Goal: Information Seeking & Learning: Stay updated

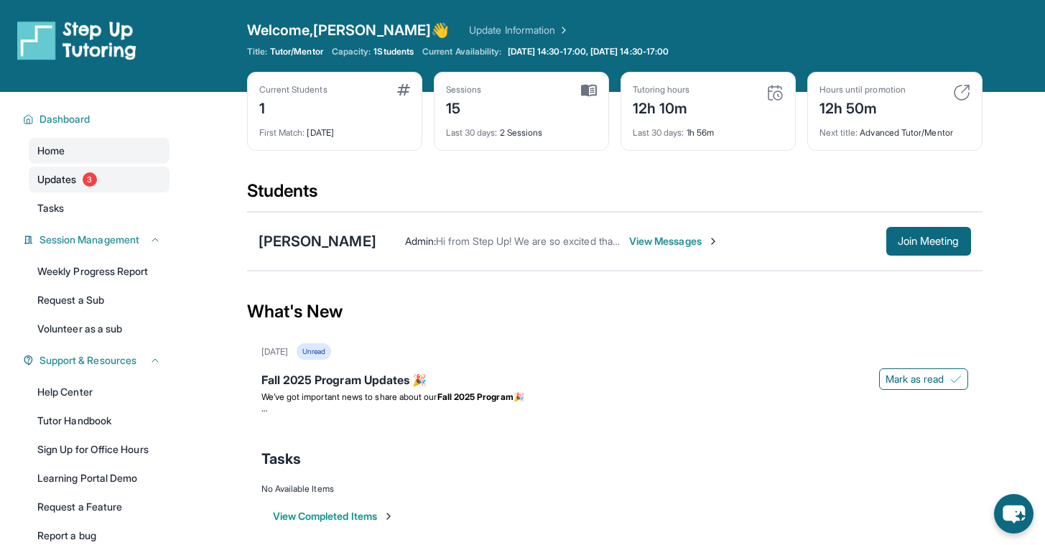
click at [88, 177] on span "3" at bounding box center [90, 179] width 14 height 14
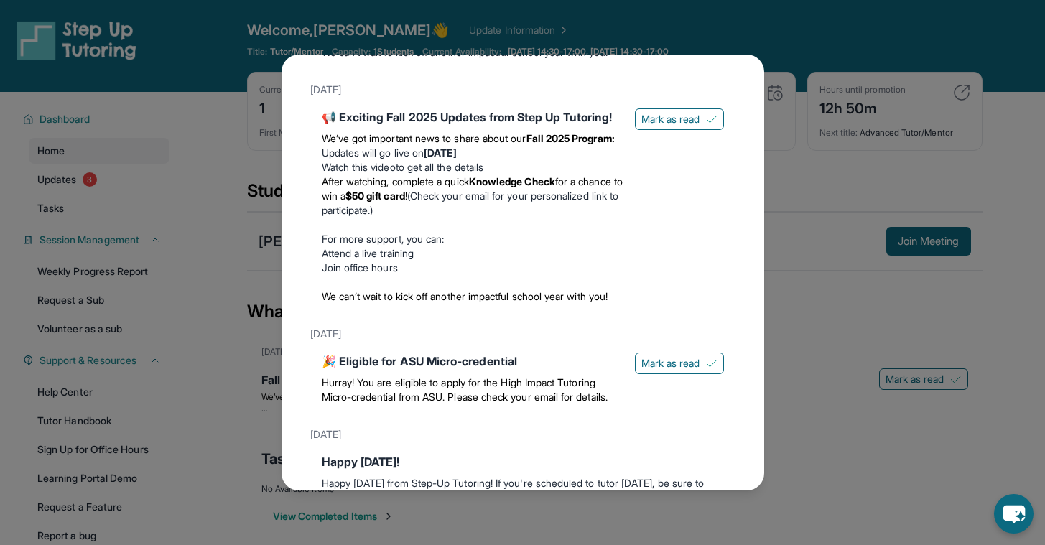
scroll to position [254, 0]
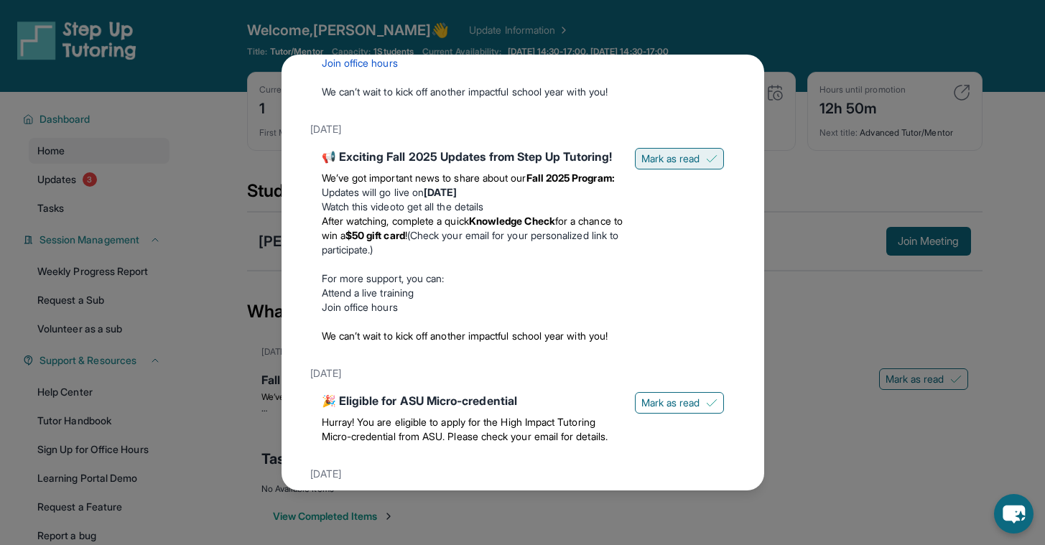
click at [667, 166] on span "Mark as read" at bounding box center [670, 159] width 59 height 14
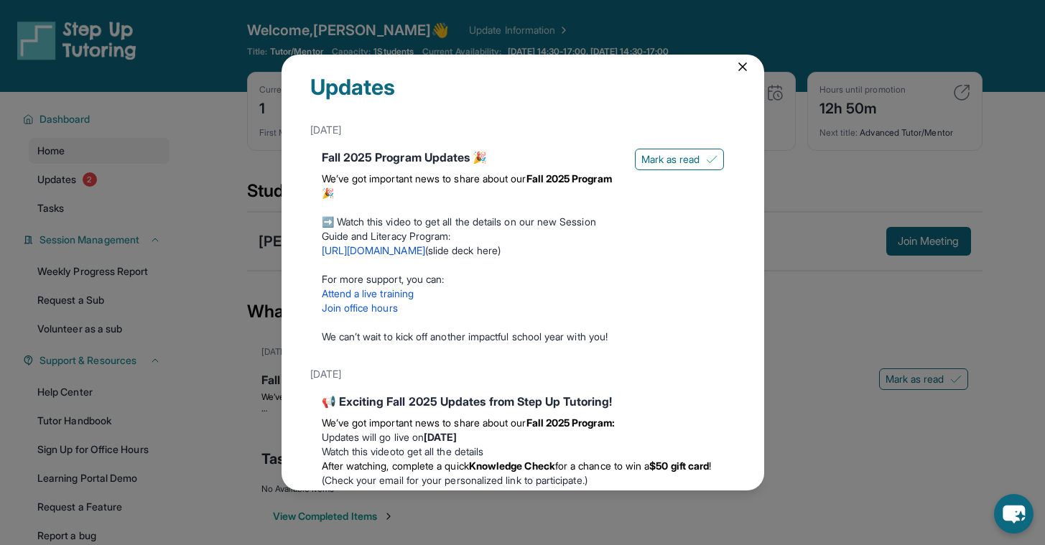
scroll to position [9, 0]
click at [666, 167] on span "Mark as read" at bounding box center [670, 160] width 59 height 14
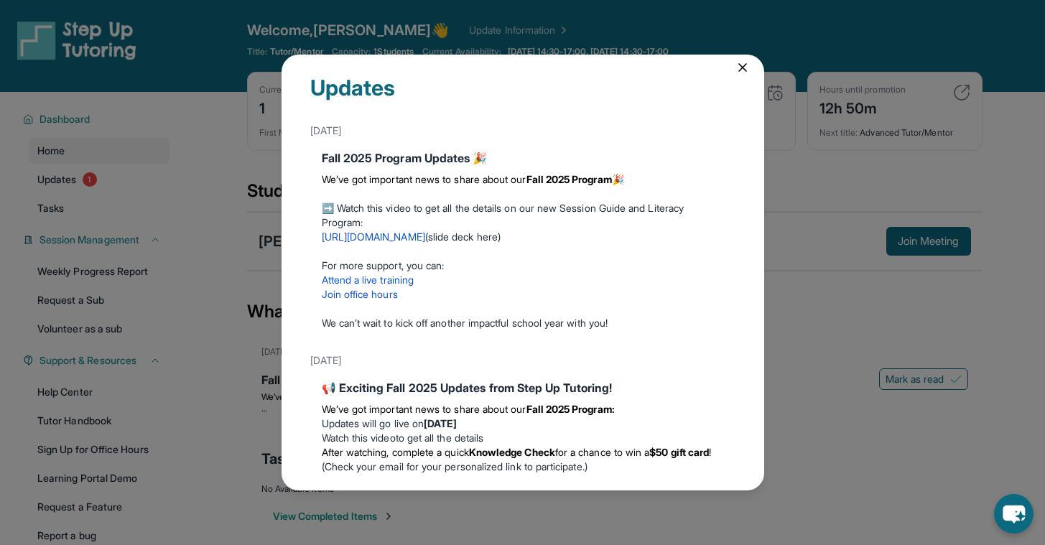
click at [425, 238] on link "https://youtu.be/1HzYHlAD1Mg" at bounding box center [373, 236] width 103 height 12
click at [229, 171] on div "Updates September 12th Fall 2025 Program Updates 🎉 We’ve got important news to …" at bounding box center [522, 272] width 1045 height 545
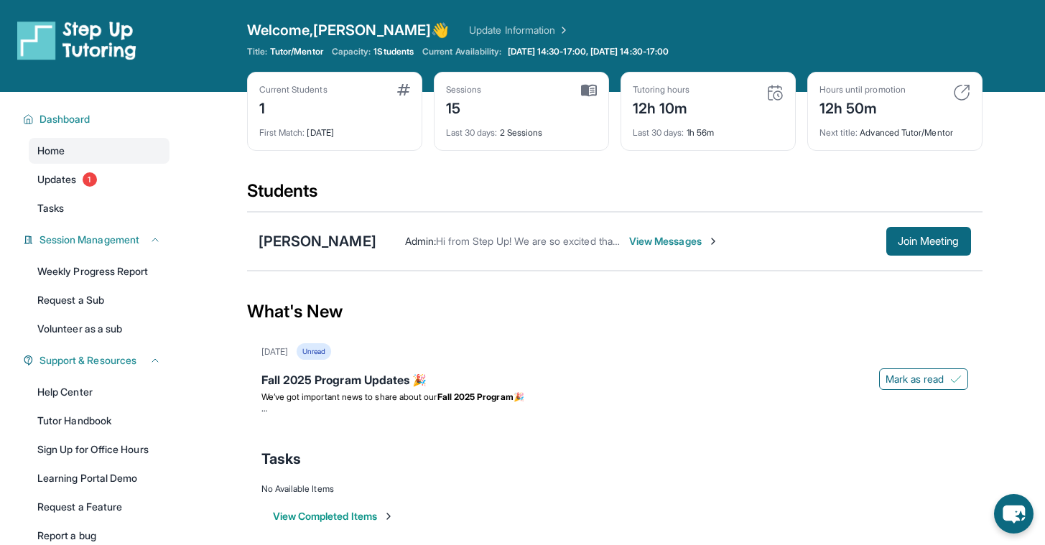
scroll to position [92, 0]
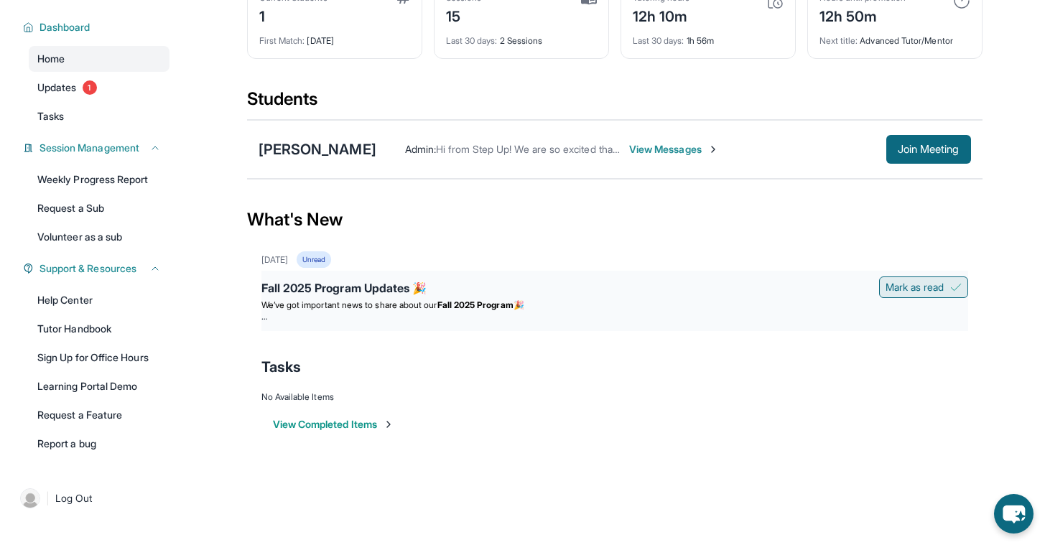
click at [886, 282] on span "Mark as read" at bounding box center [914, 287] width 59 height 14
click at [931, 284] on span "Mark as read" at bounding box center [914, 287] width 59 height 14
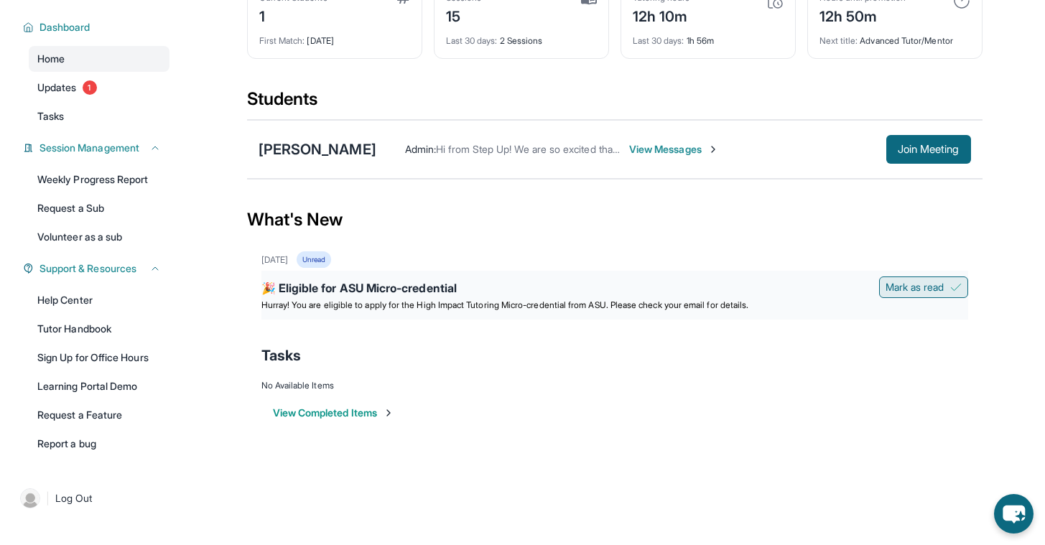
click at [895, 292] on span "Mark as read" at bounding box center [914, 287] width 59 height 14
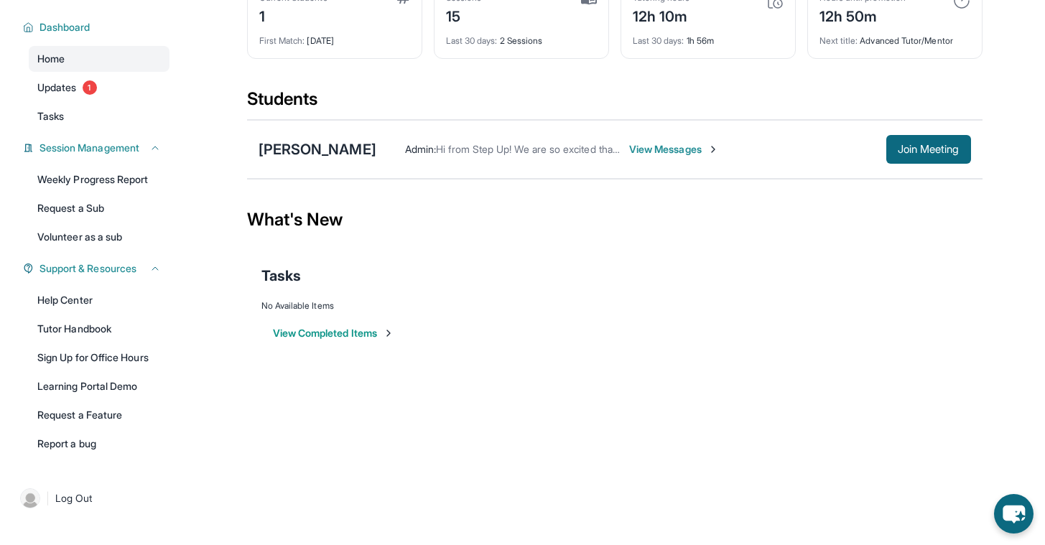
scroll to position [0, 0]
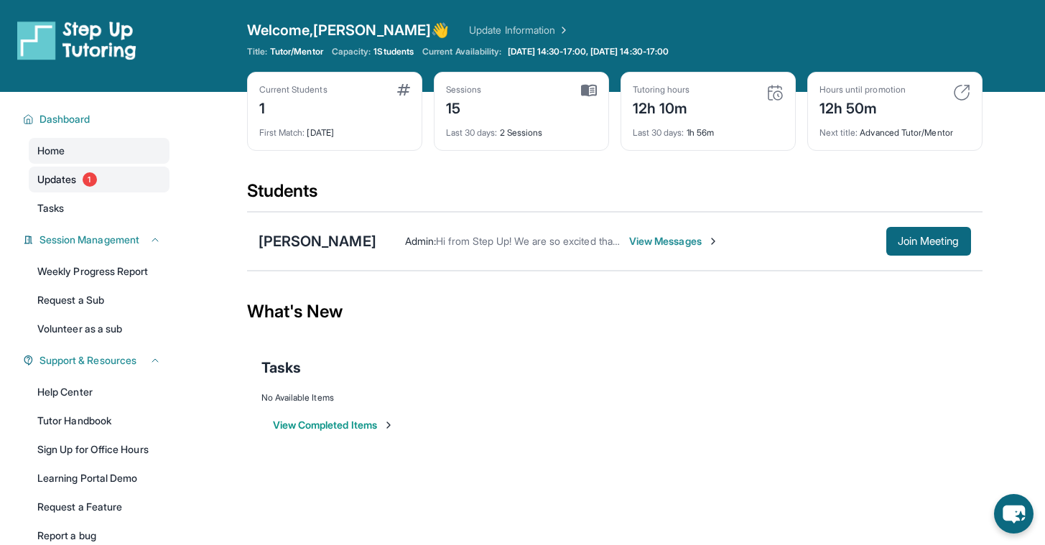
click at [118, 174] on link "Updates 1" at bounding box center [99, 180] width 141 height 26
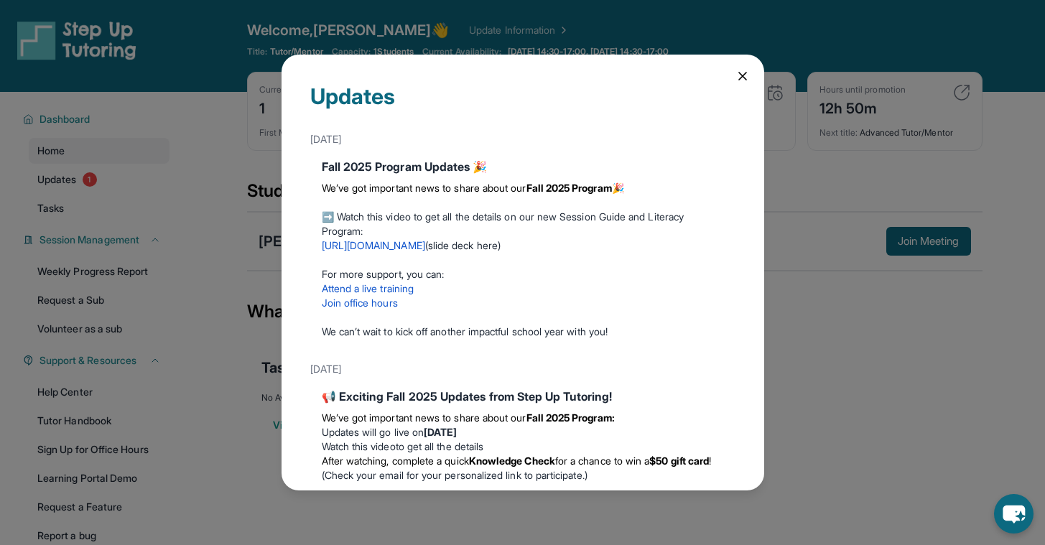
click at [734, 84] on div "Updates September 12th Fall 2025 Program Updates 🎉 We’ve got important news to …" at bounding box center [522, 273] width 483 height 436
click at [736, 80] on icon at bounding box center [742, 76] width 14 height 14
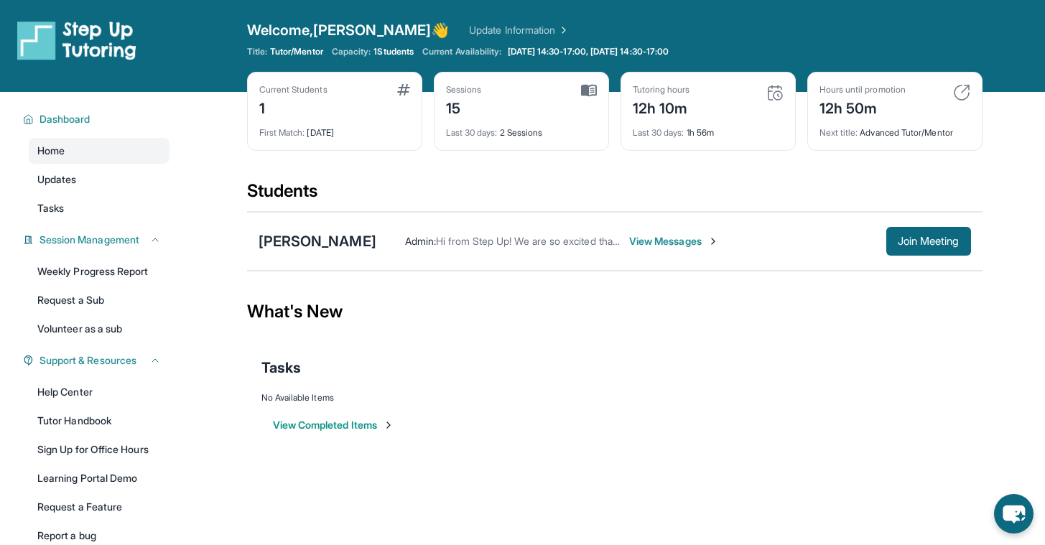
click at [628, 340] on div "What's New" at bounding box center [614, 311] width 735 height 63
click at [549, 133] on div "Last 30 days : 2 Sessions" at bounding box center [521, 128] width 151 height 20
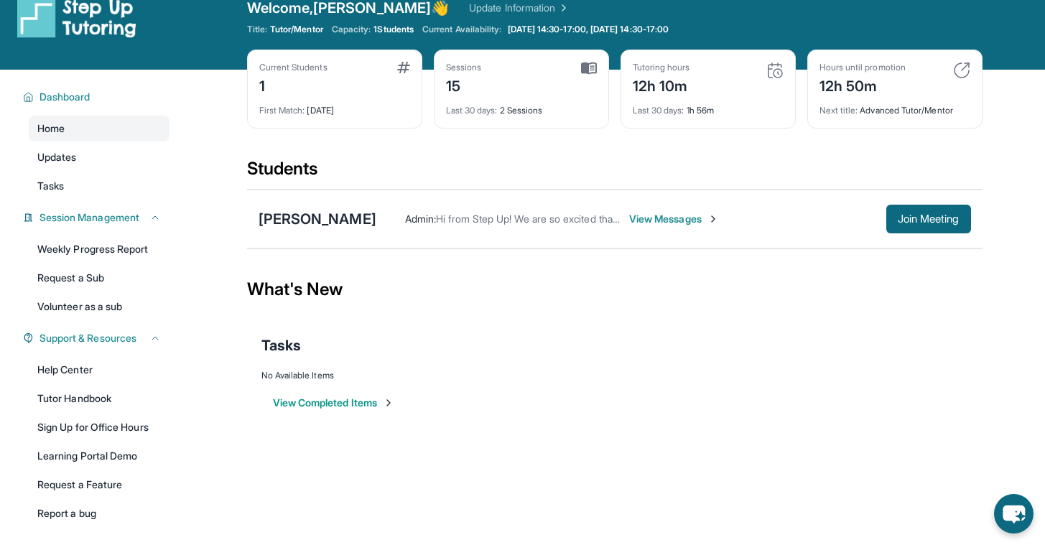
scroll to position [16, 0]
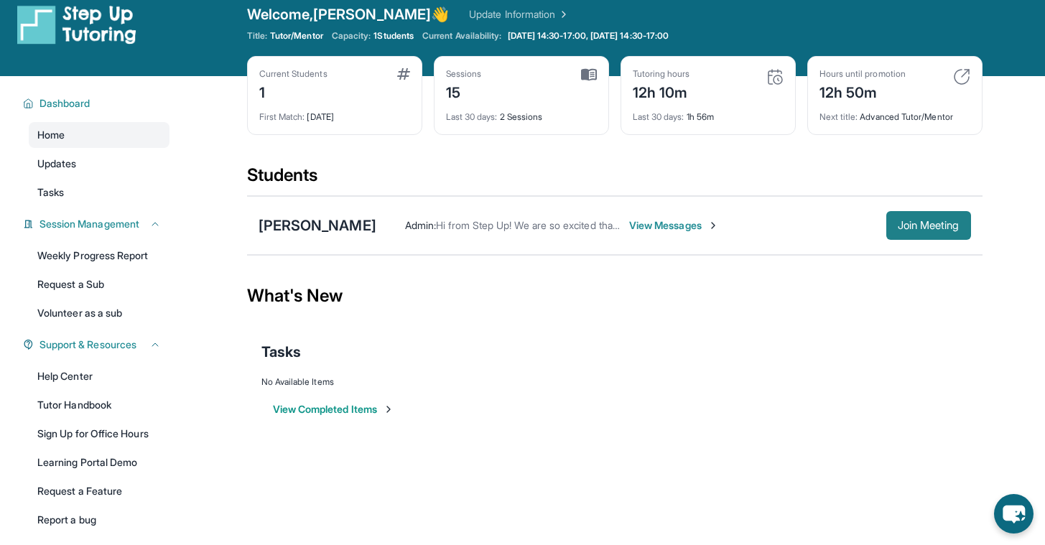
click at [886, 229] on button "Join Meeting" at bounding box center [928, 225] width 85 height 29
click at [314, 238] on div "[PERSON_NAME] Admin : Hi from Step Up! We are so excited that you are matched w…" at bounding box center [614, 225] width 735 height 59
click at [315, 223] on div "[PERSON_NAME]" at bounding box center [317, 225] width 118 height 20
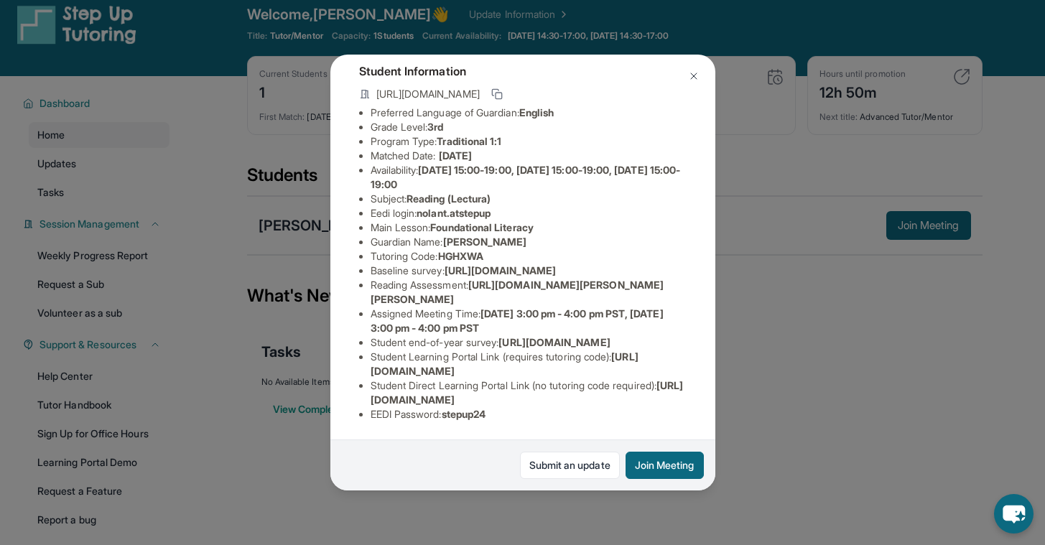
scroll to position [196, 0]
drag, startPoint x: 477, startPoint y: 225, endPoint x: 681, endPoint y: 251, distance: 206.3
click at [681, 251] on div "[PERSON_NAME] Guardian: [PERSON_NAME] Student Information [URL][DOMAIN_NAME] Pr…" at bounding box center [522, 273] width 385 height 436
copy span "[URL][DOMAIN_NAME][PERSON_NAME][PERSON_NAME]"
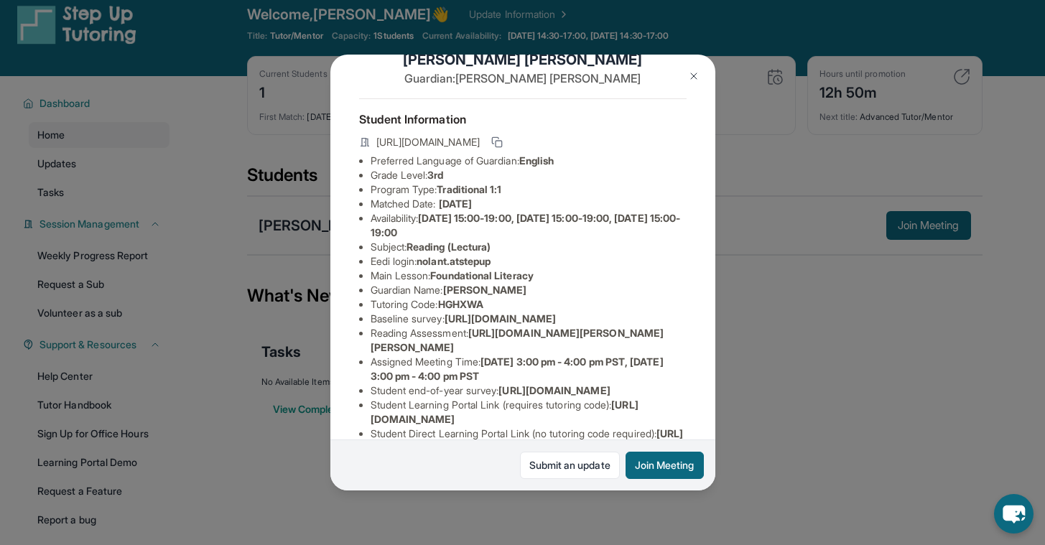
scroll to position [27, 1]
